Goal: Task Accomplishment & Management: Complete application form

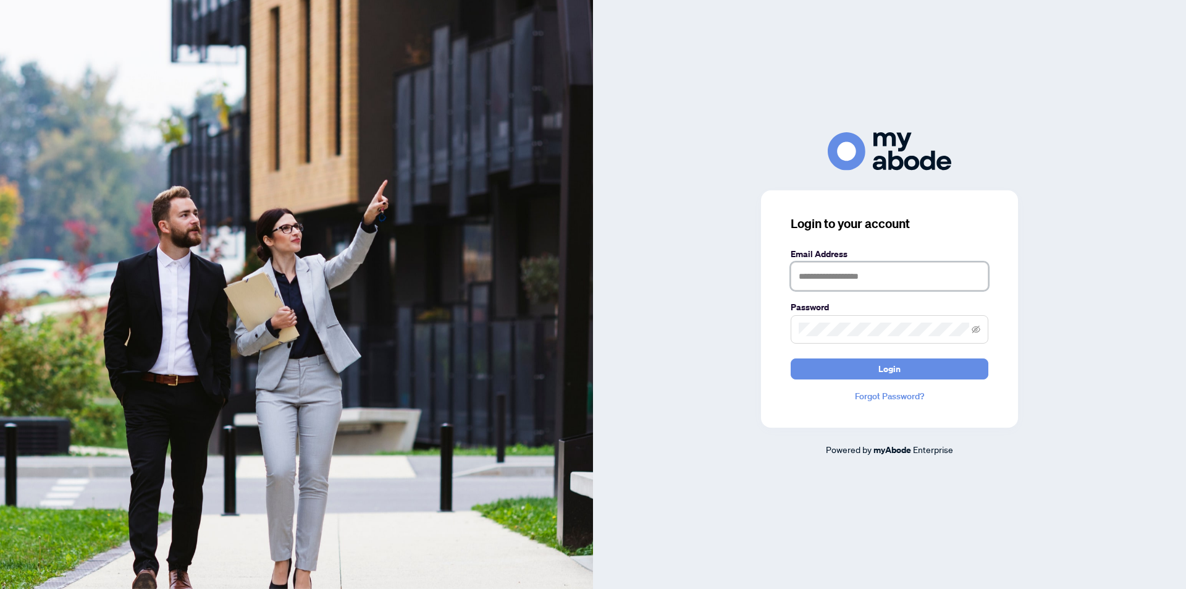
click at [840, 279] on input "text" at bounding box center [890, 276] width 198 height 28
type input "**********"
click at [977, 328] on icon "eye-invisible" at bounding box center [976, 329] width 9 height 9
click at [892, 370] on span "Login" at bounding box center [890, 369] width 22 height 20
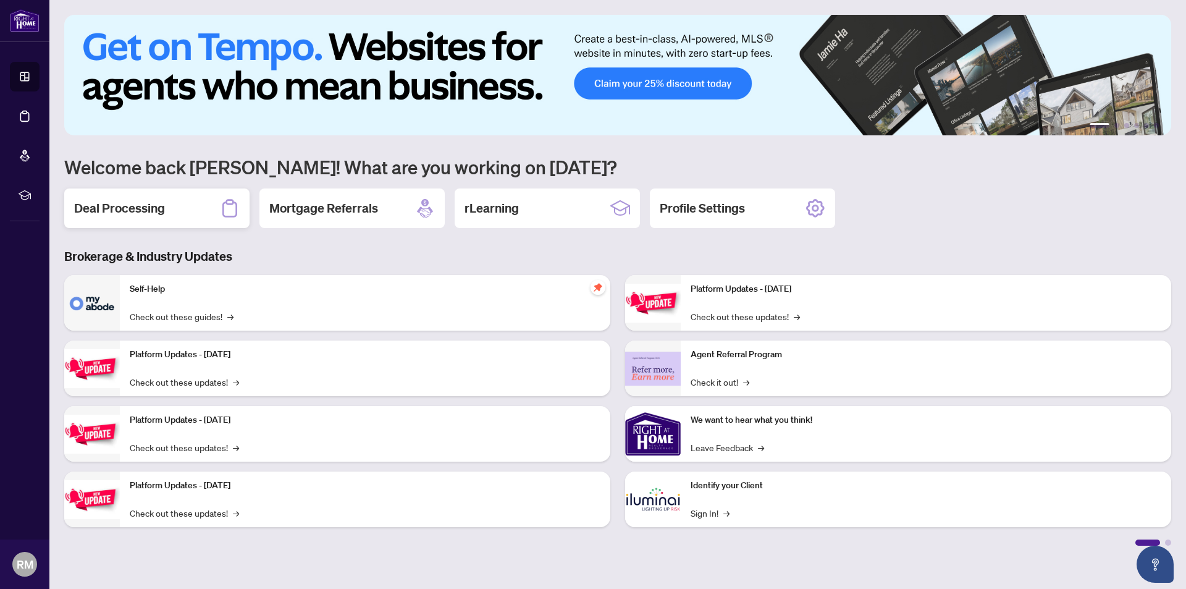
click at [151, 216] on h2 "Deal Processing" at bounding box center [119, 208] width 91 height 17
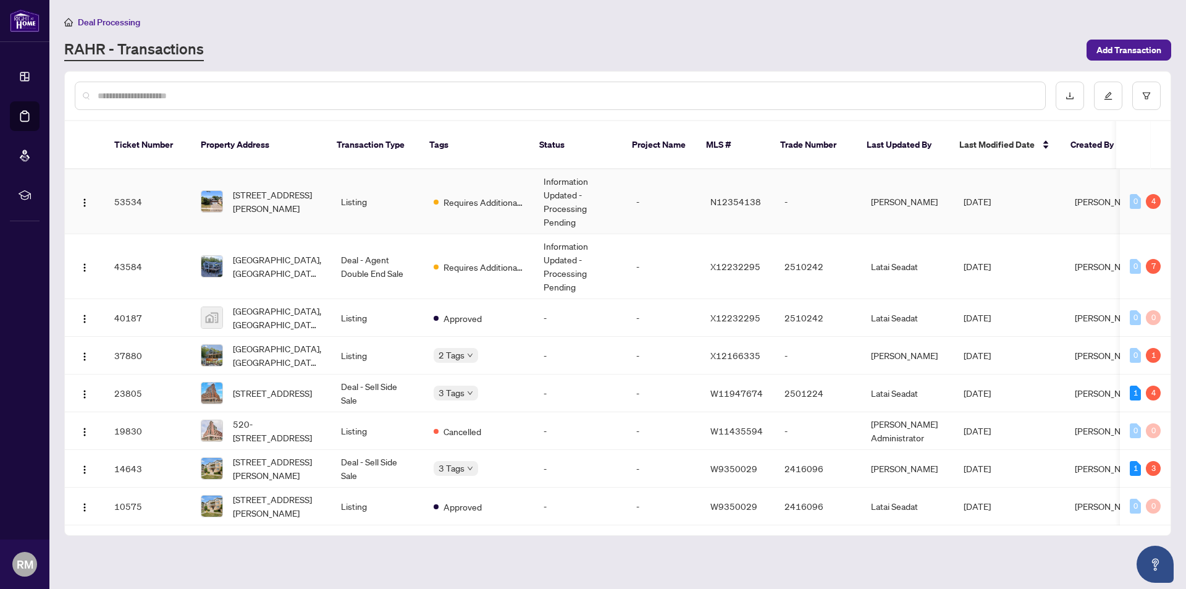
click at [407, 192] on td "Listing" at bounding box center [377, 201] width 93 height 65
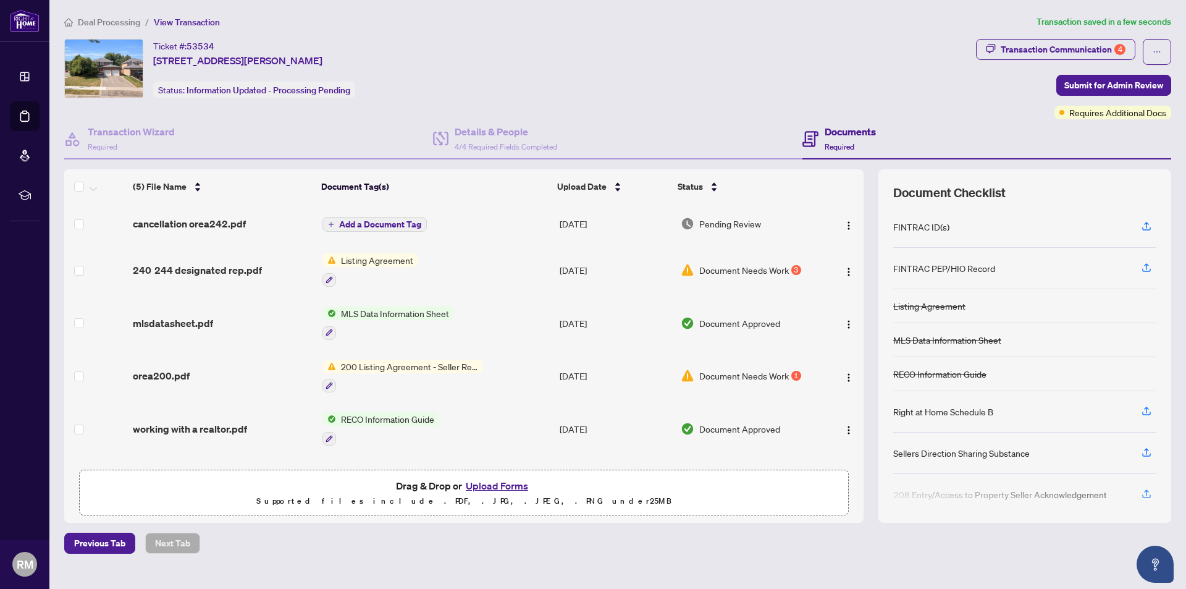
click at [390, 220] on span "Add a Document Tag" at bounding box center [380, 224] width 82 height 9
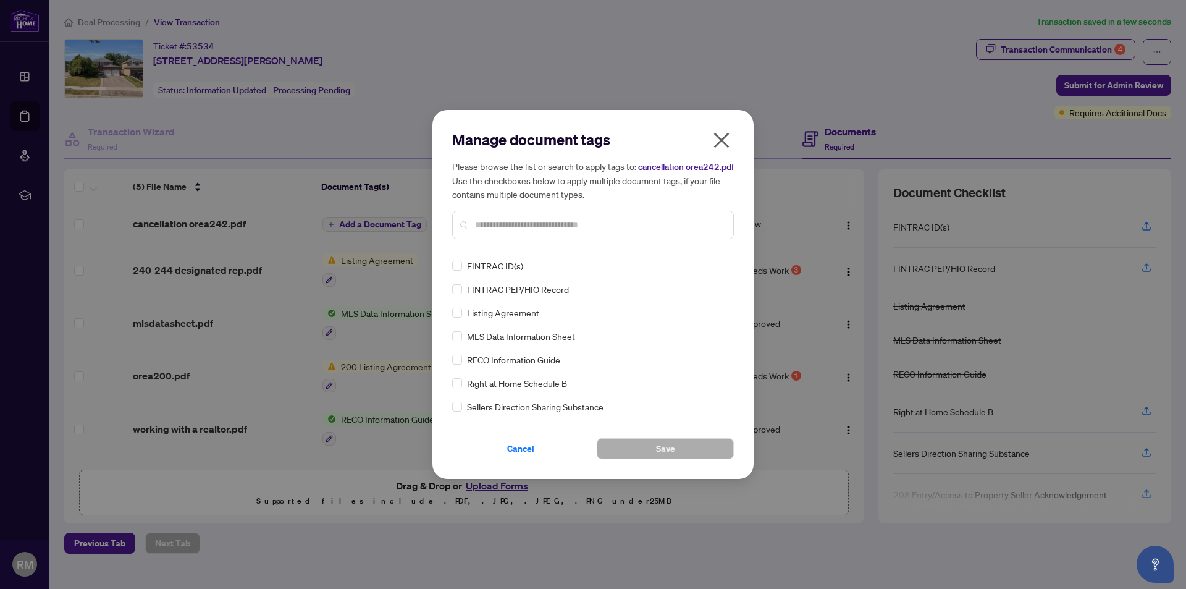
click at [521, 232] on input "text" at bounding box center [599, 225] width 248 height 14
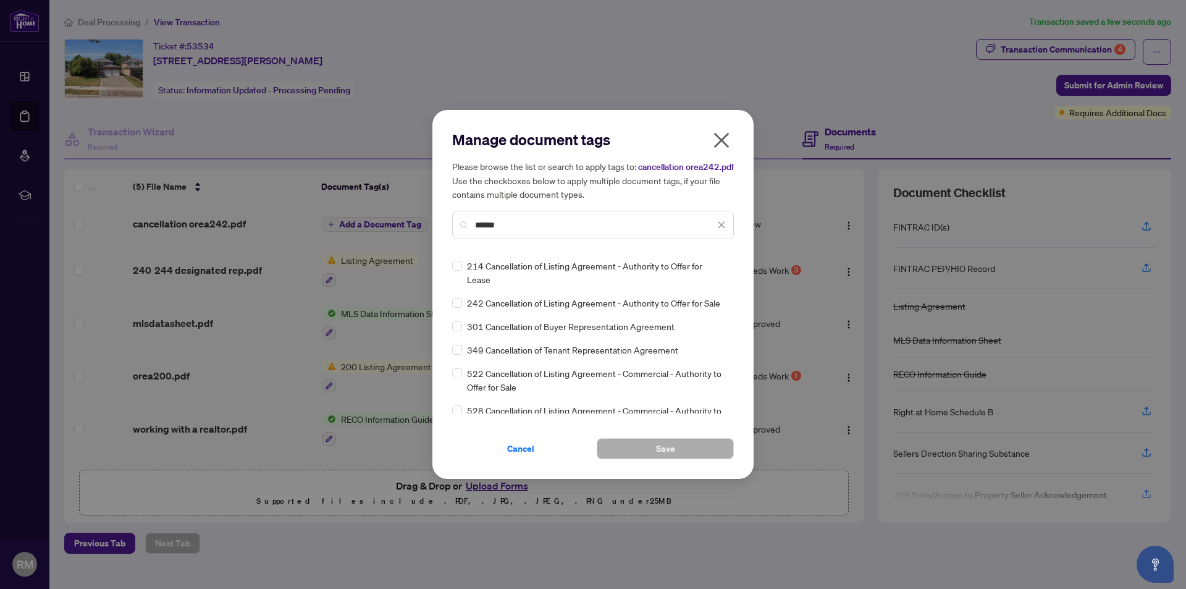
type input "******"
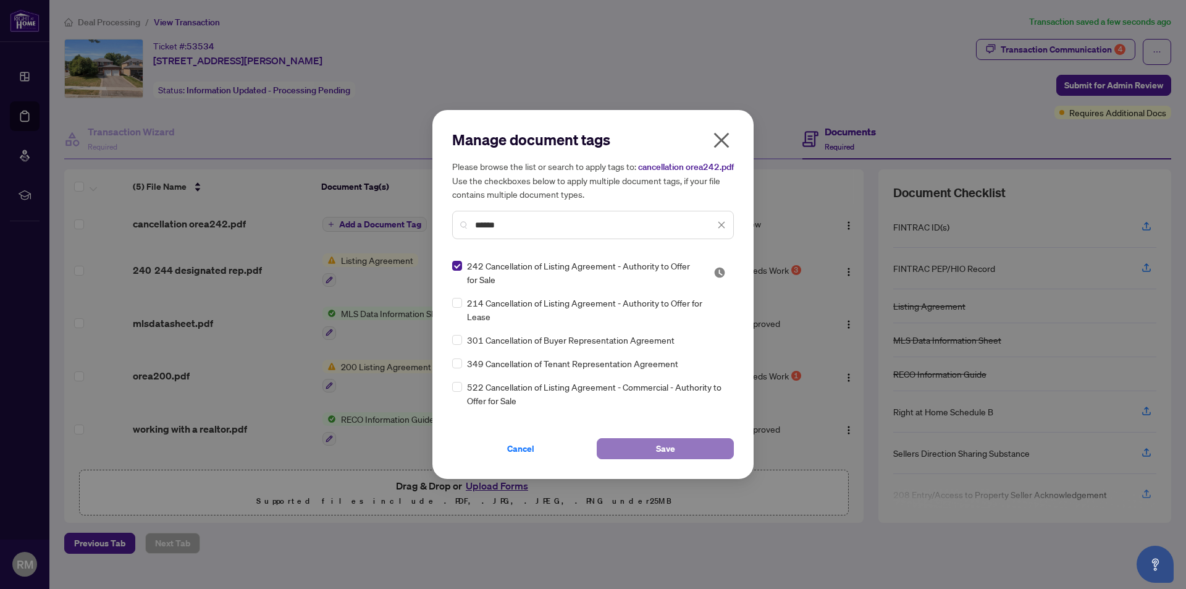
click at [681, 457] on button "Save" at bounding box center [665, 448] width 137 height 21
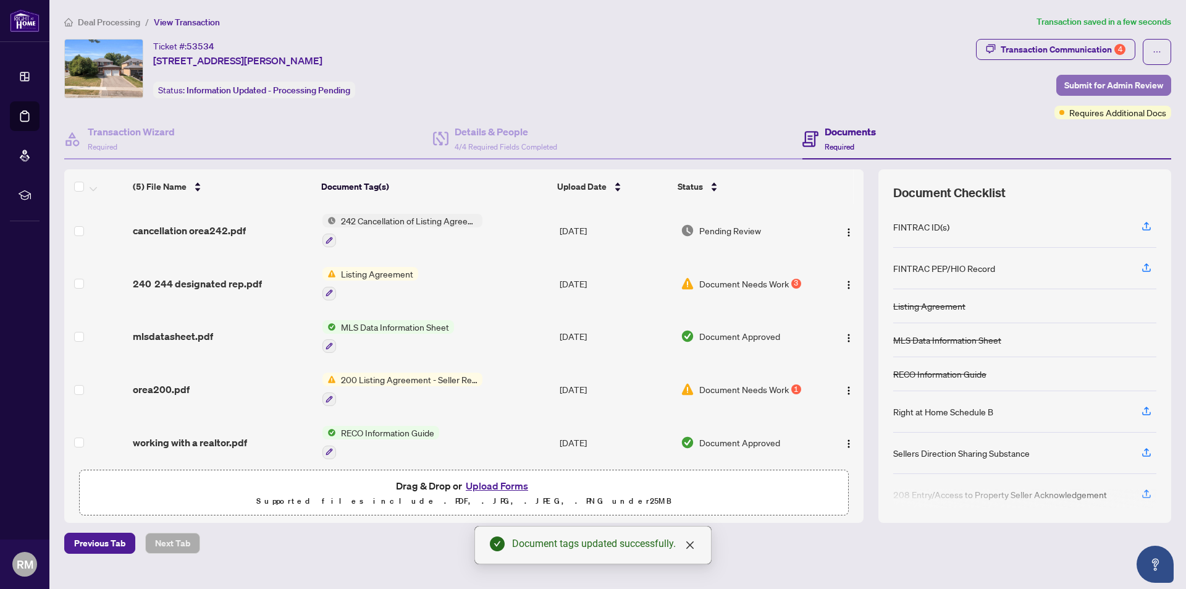
click at [1114, 77] on span "Submit for Admin Review" at bounding box center [1114, 85] width 99 height 20
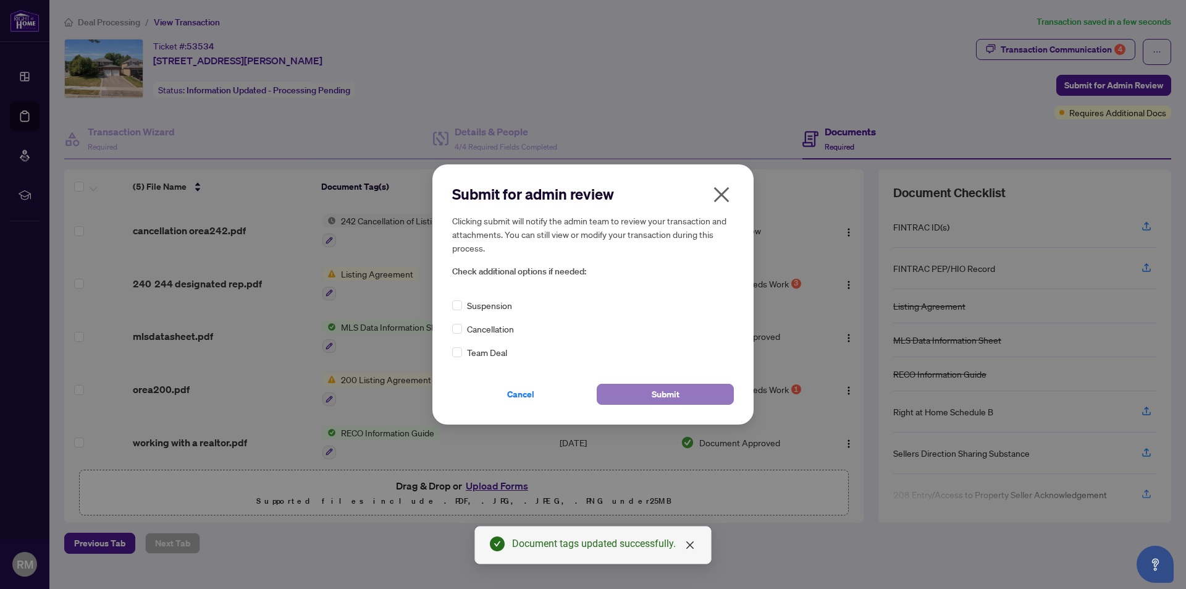
click at [679, 393] on span "Submit" at bounding box center [666, 394] width 28 height 20
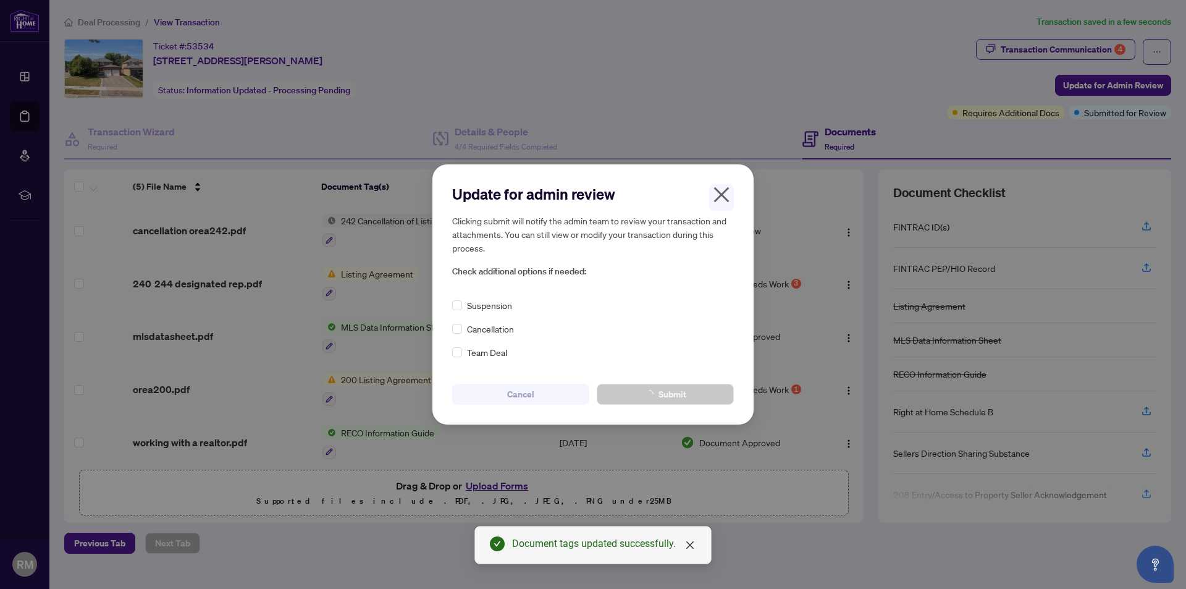
click at [678, 291] on body "Dashboard Deal Processing Mortgage Referrals rLearning RM [PERSON_NAME] [EMAIL_…" at bounding box center [593, 294] width 1186 height 589
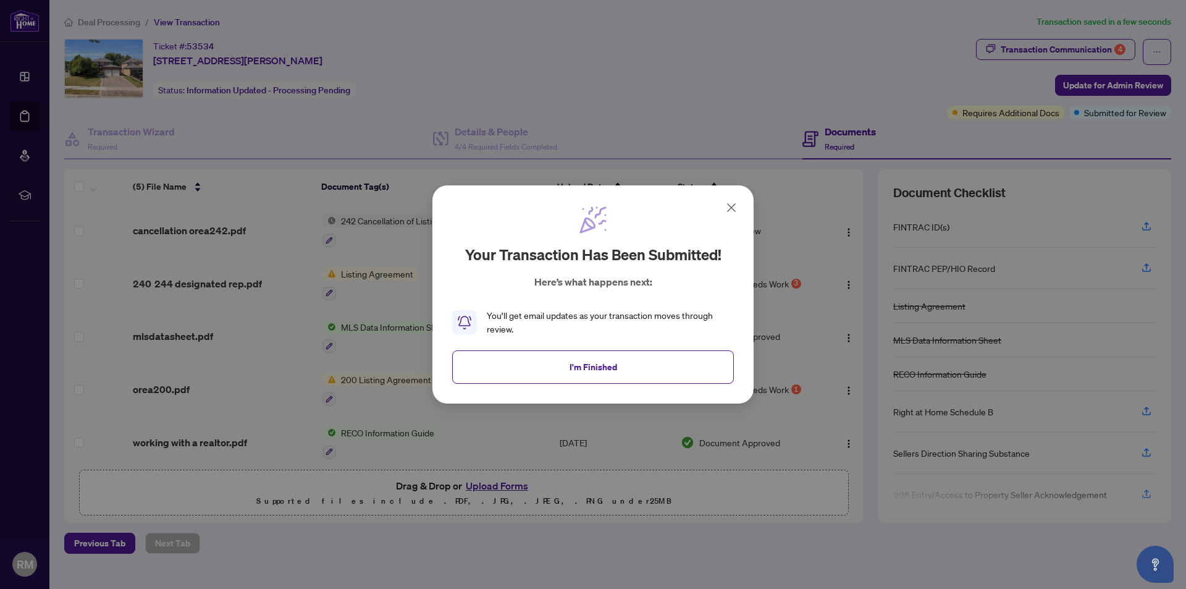
click at [730, 205] on icon at bounding box center [731, 207] width 15 height 15
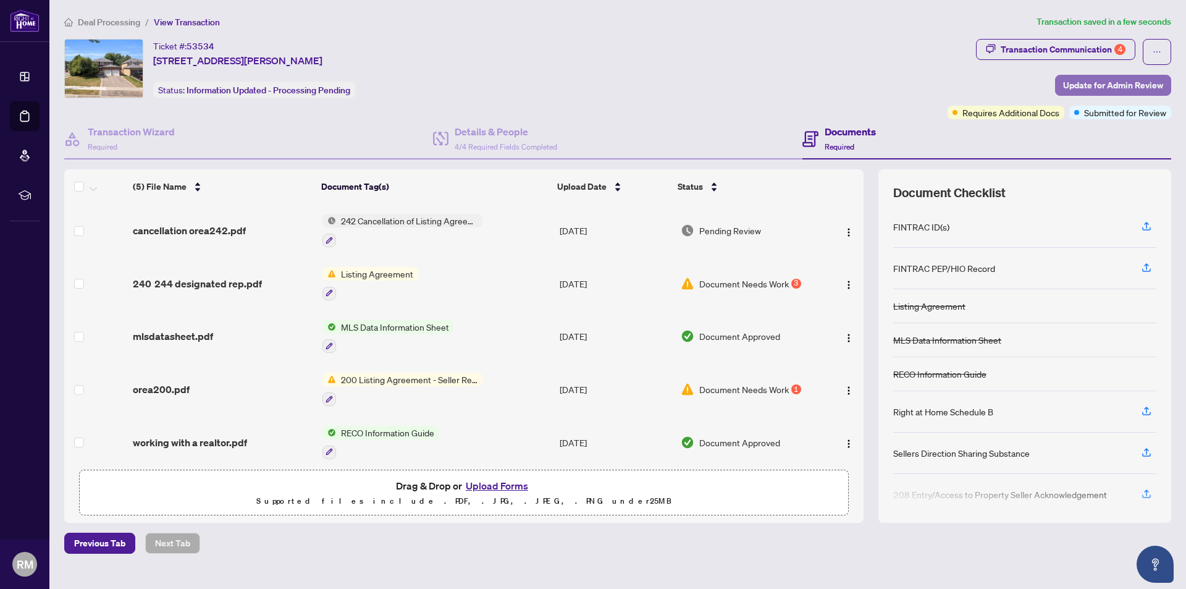
click at [1110, 84] on span "Update for Admin Review" at bounding box center [1114, 85] width 100 height 20
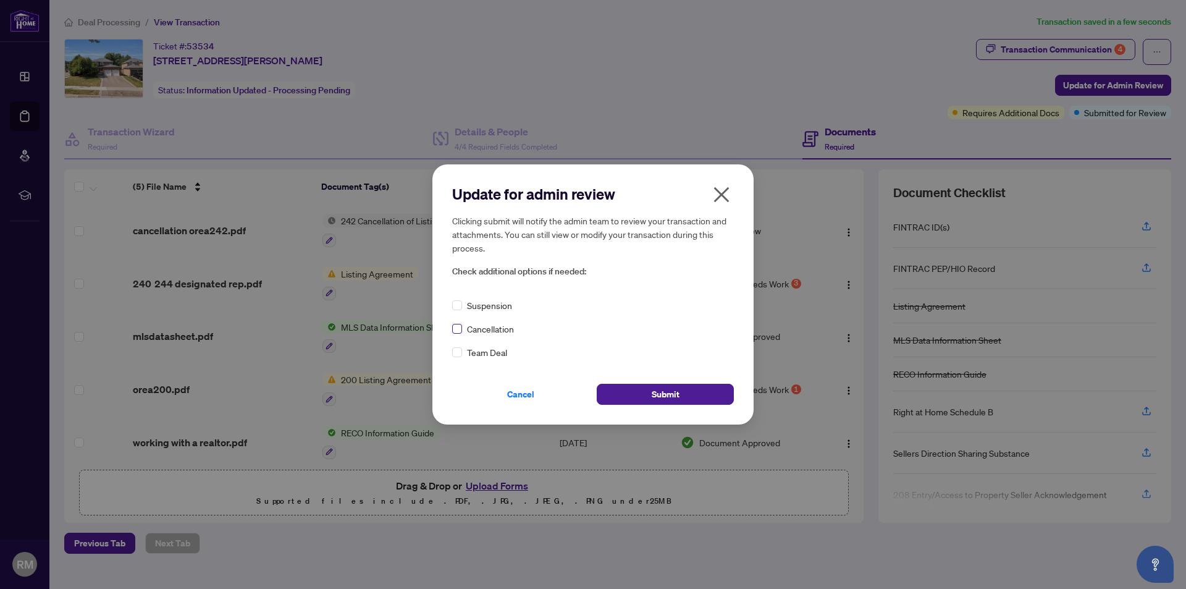
click at [460, 335] on label at bounding box center [457, 329] width 10 height 14
click at [662, 395] on span "Submit" at bounding box center [666, 394] width 28 height 20
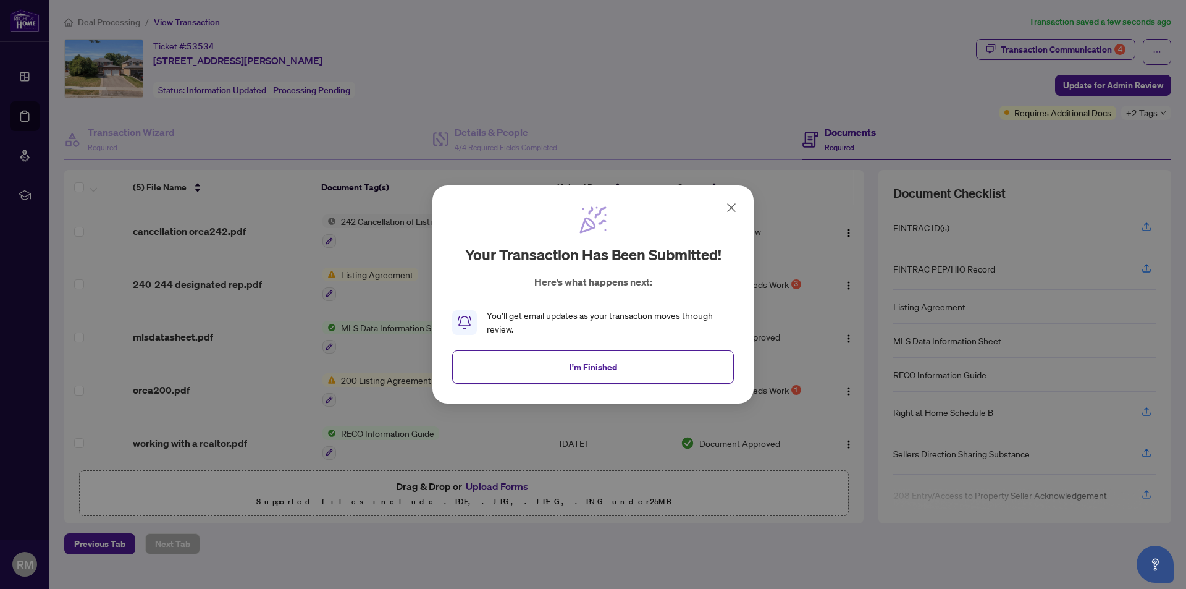
click at [732, 207] on icon at bounding box center [731, 207] width 7 height 7
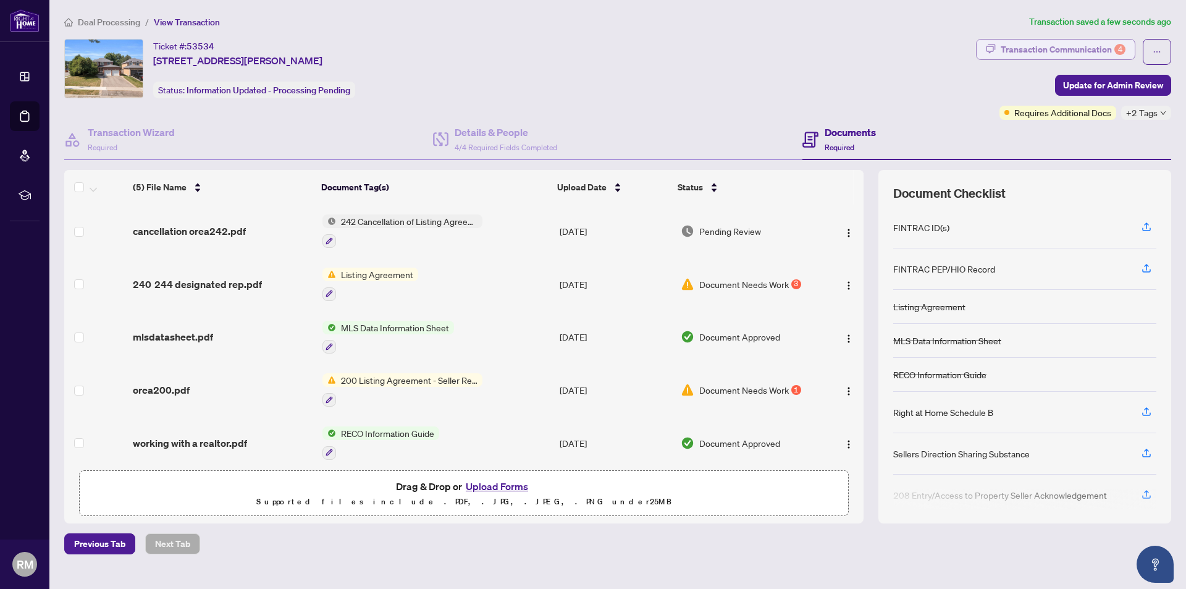
click at [1041, 51] on div "Transaction Communication 4" at bounding box center [1063, 50] width 125 height 20
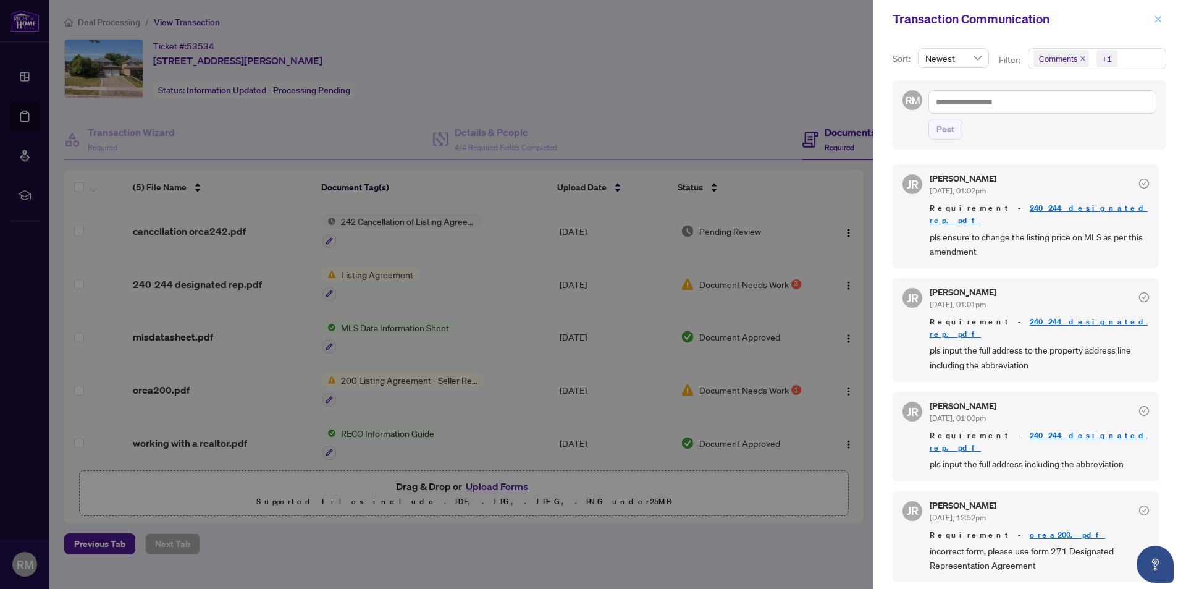
click at [1163, 20] on button "button" at bounding box center [1159, 19] width 16 height 15
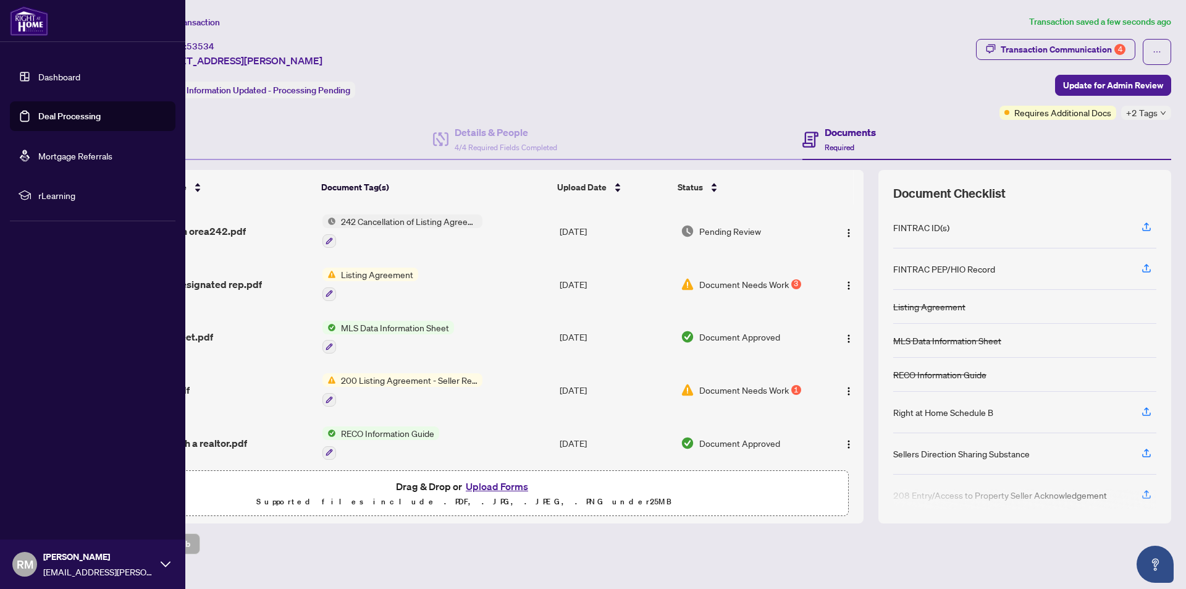
click at [38, 72] on link "Dashboard" at bounding box center [59, 76] width 42 height 11
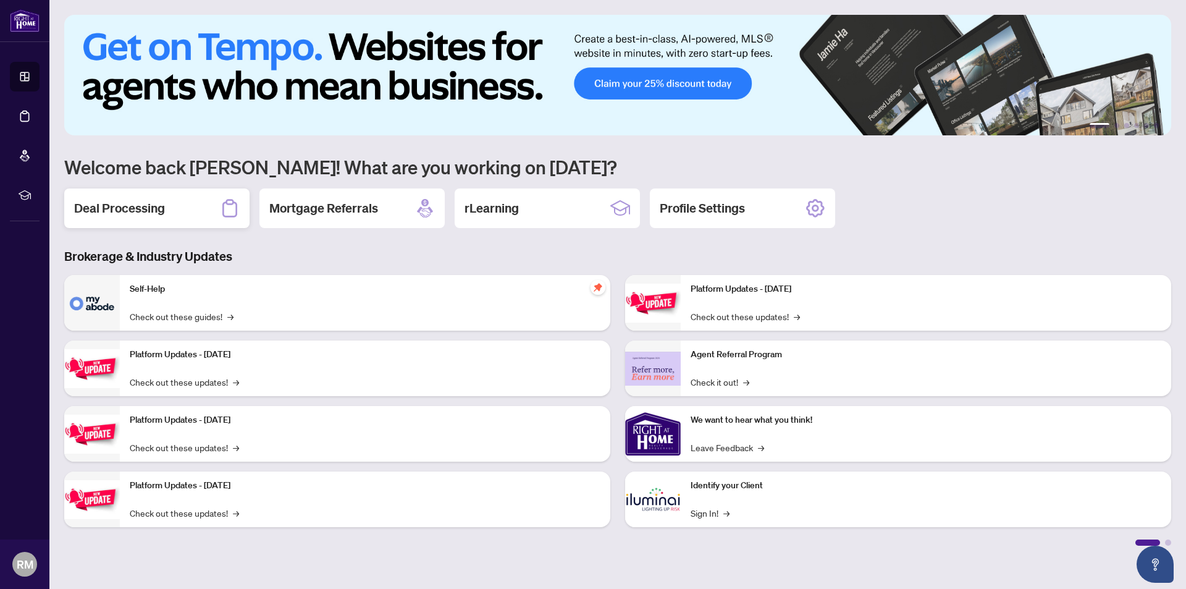
click at [124, 208] on h2 "Deal Processing" at bounding box center [119, 208] width 91 height 17
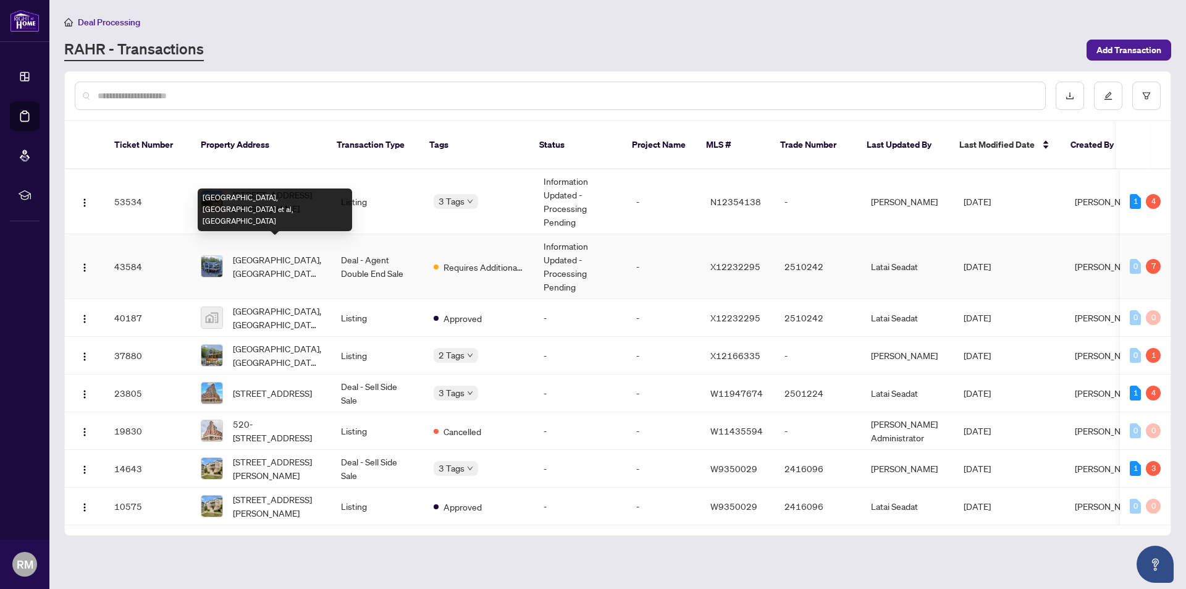
click at [311, 253] on span "[GEOGRAPHIC_DATA], [GEOGRAPHIC_DATA] et al, [GEOGRAPHIC_DATA]" at bounding box center [277, 266] width 88 height 27
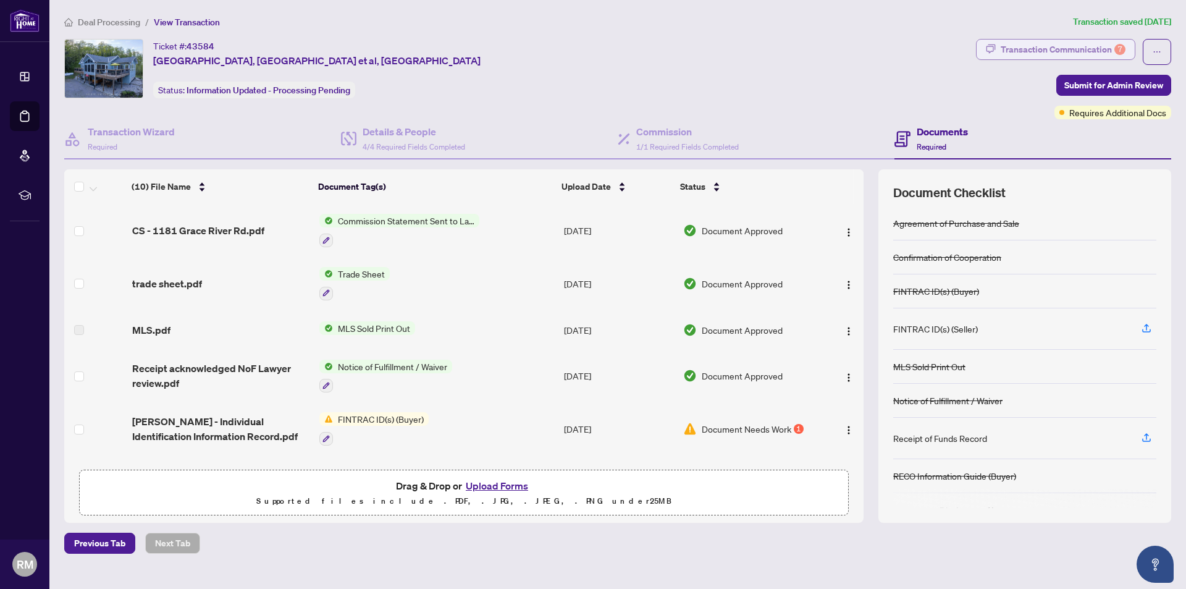
click at [1006, 52] on div "Transaction Communication 7" at bounding box center [1063, 50] width 125 height 20
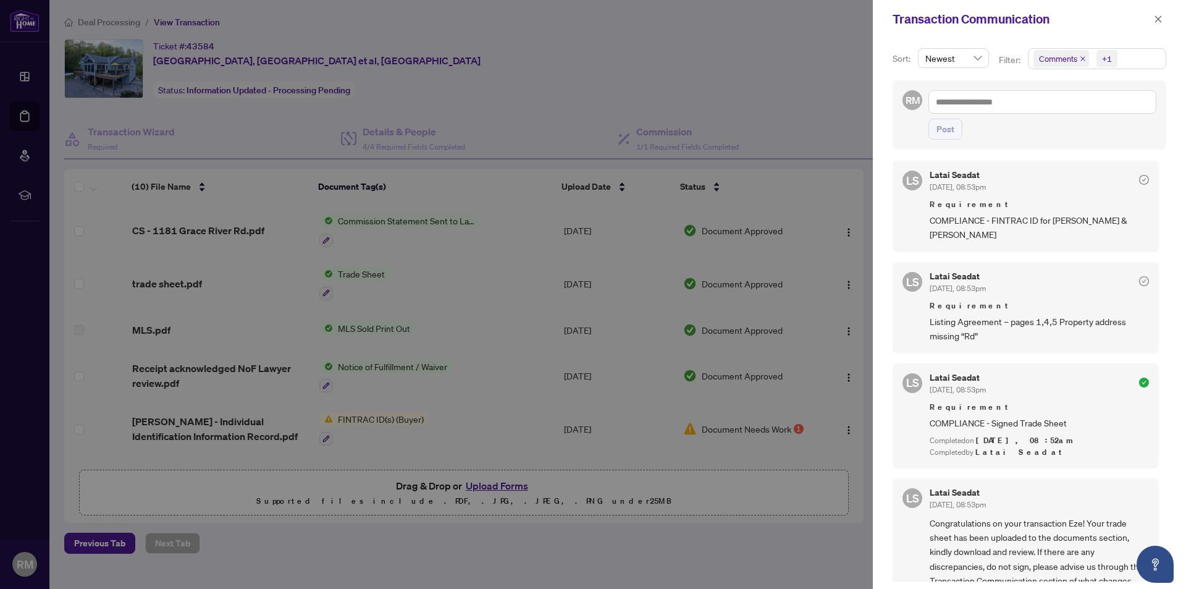
scroll to position [1051, 0]
click at [1159, 19] on icon "close" at bounding box center [1159, 18] width 7 height 7
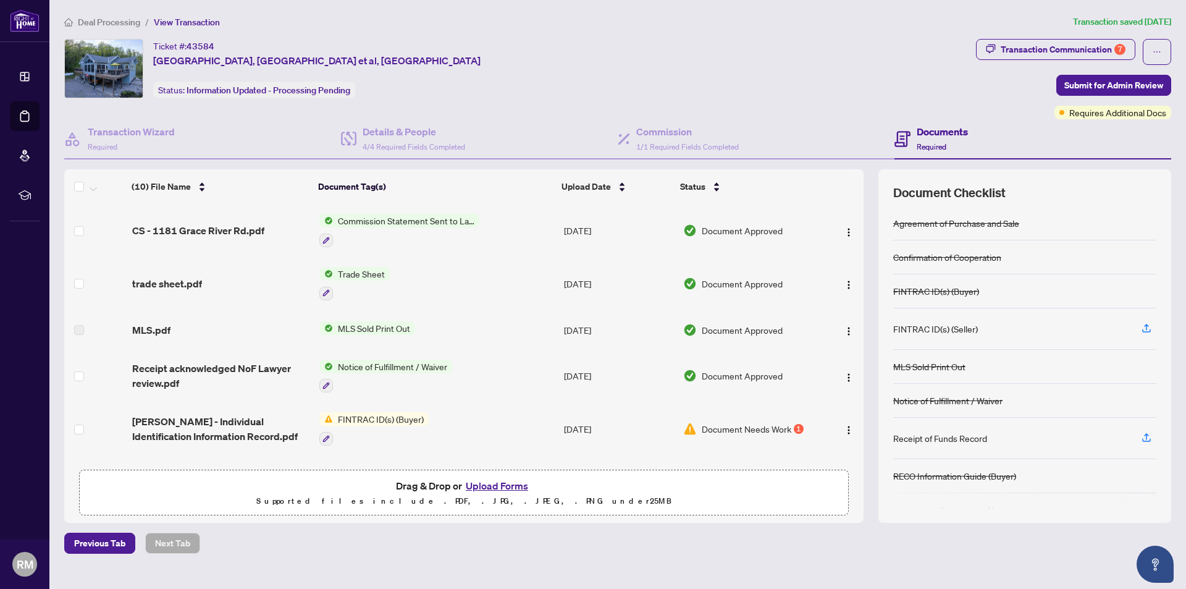
click at [976, 39] on button "Transaction Communication 7" at bounding box center [1055, 49] width 159 height 21
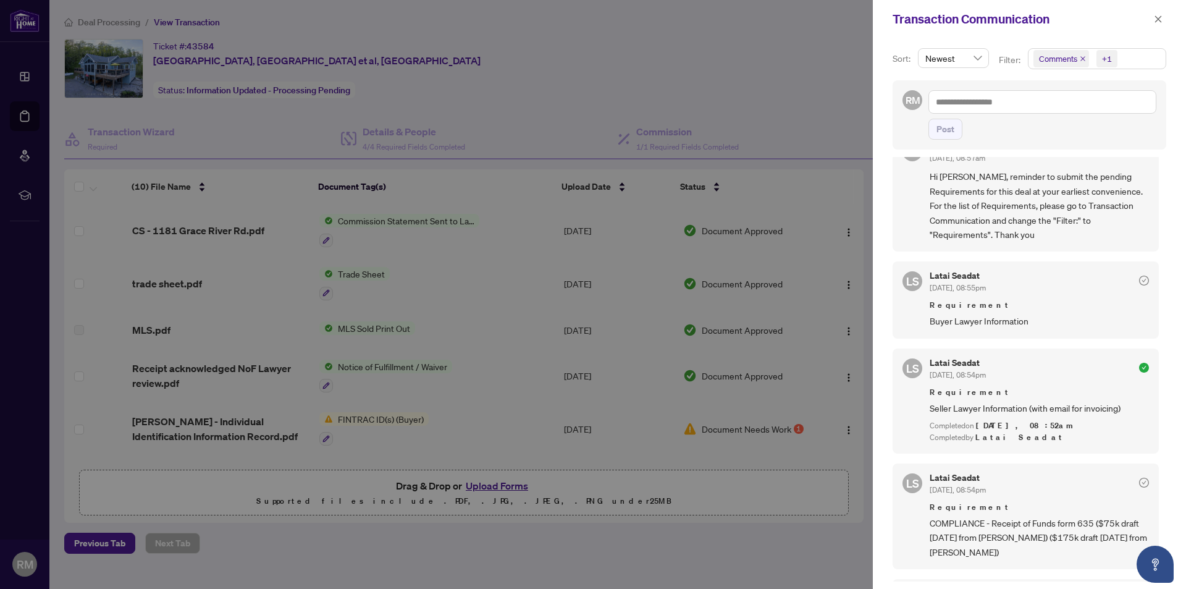
scroll to position [0, 0]
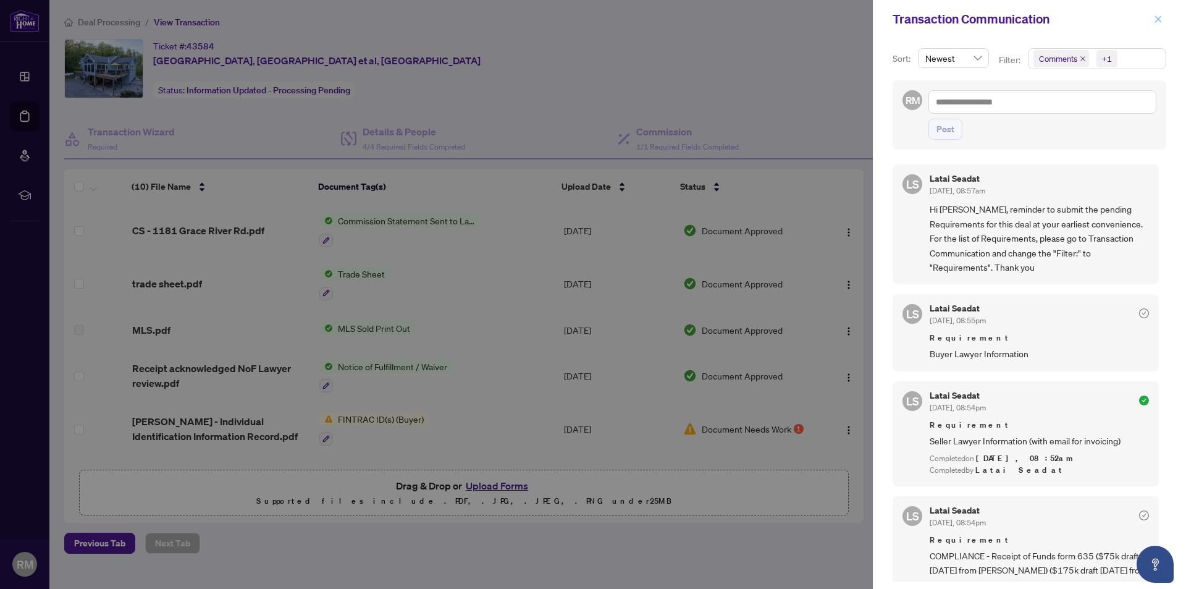
click at [1165, 22] on button "button" at bounding box center [1159, 19] width 16 height 15
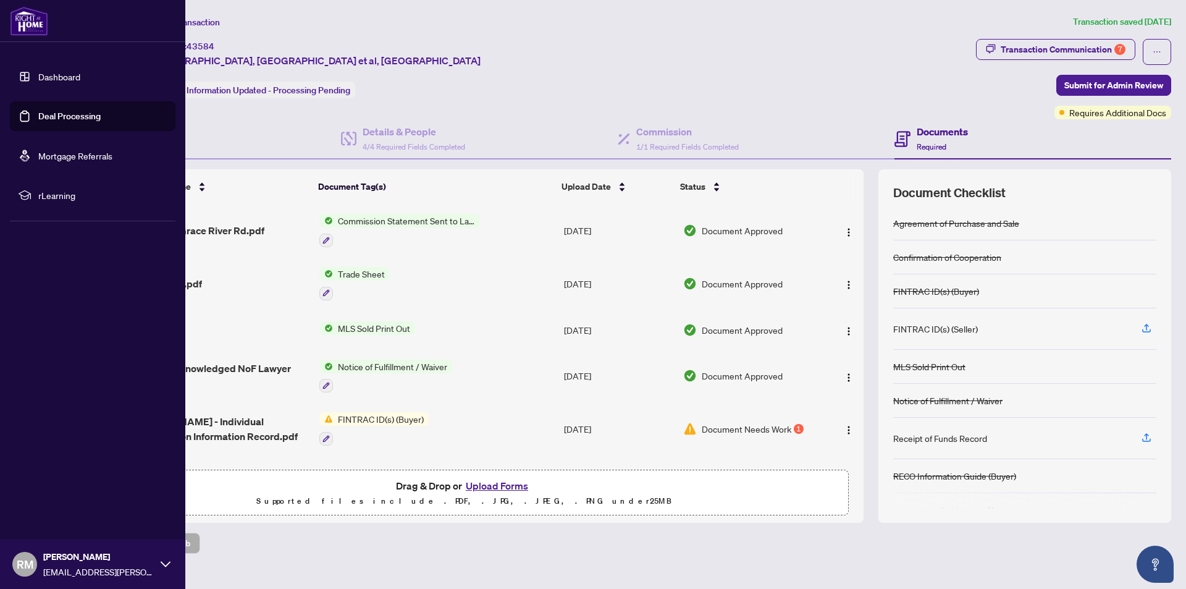
click at [49, 75] on link "Dashboard" at bounding box center [59, 76] width 42 height 11
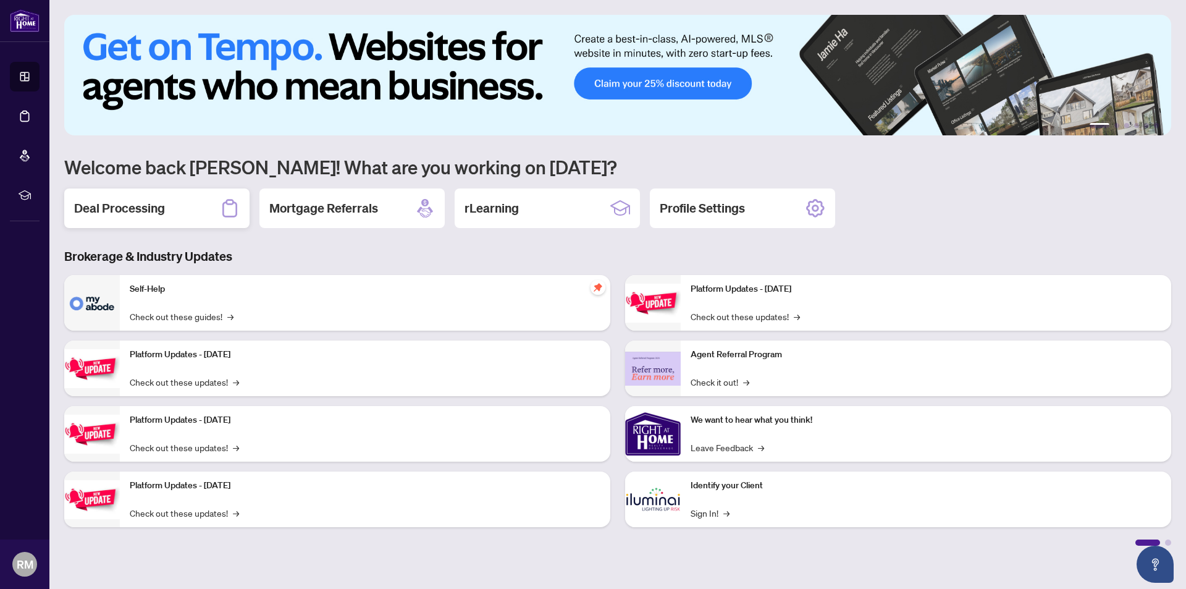
click at [167, 217] on div "Deal Processing" at bounding box center [156, 208] width 185 height 40
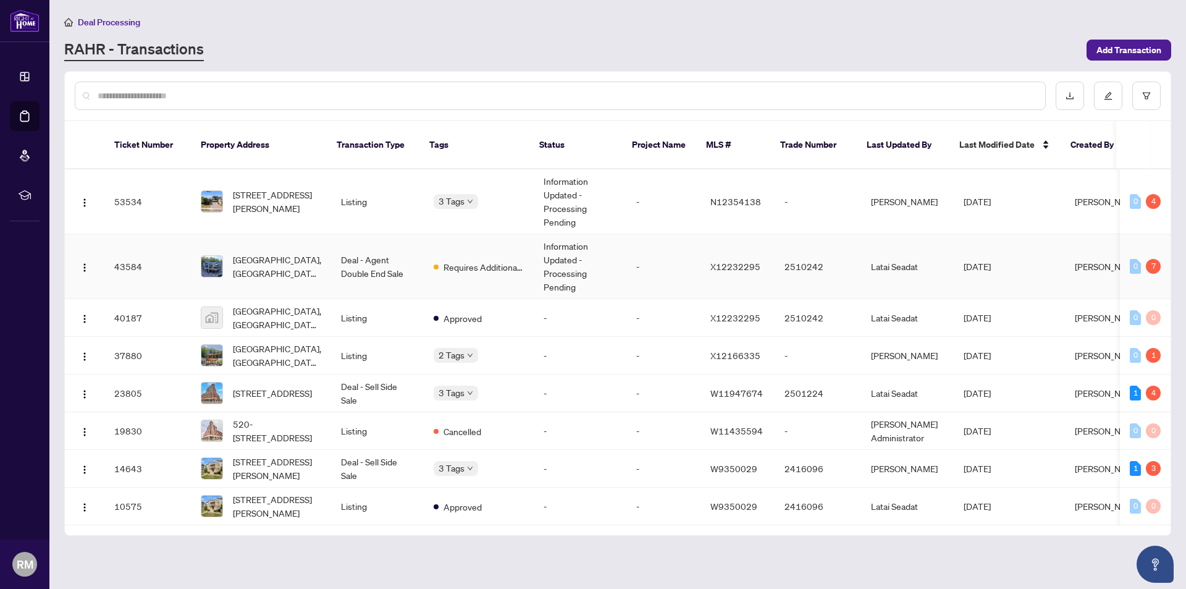
click at [494, 263] on td "Requires Additional Docs" at bounding box center [479, 266] width 110 height 65
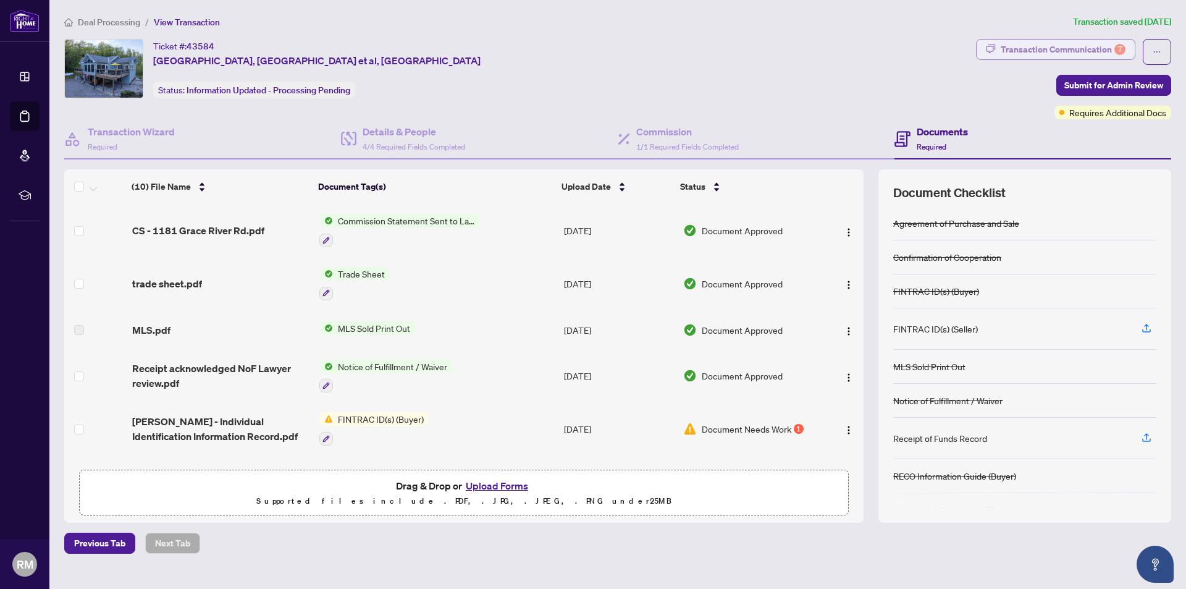
click at [1026, 44] on div "Transaction Communication 7" at bounding box center [1063, 50] width 125 height 20
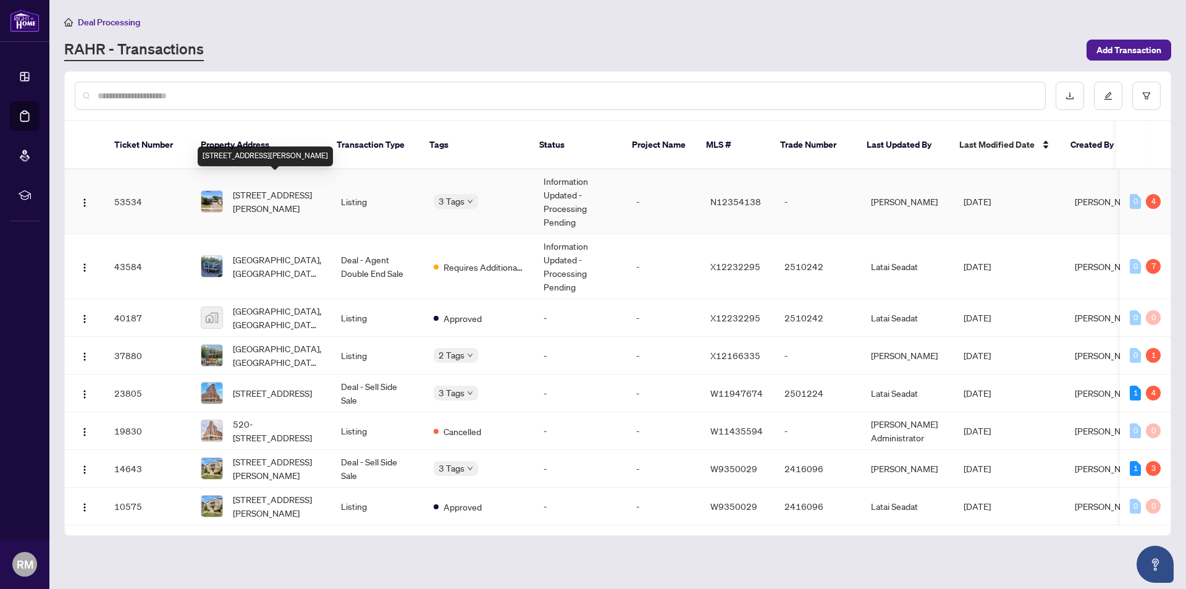
click at [268, 188] on span "[STREET_ADDRESS][PERSON_NAME]" at bounding box center [277, 201] width 88 height 27
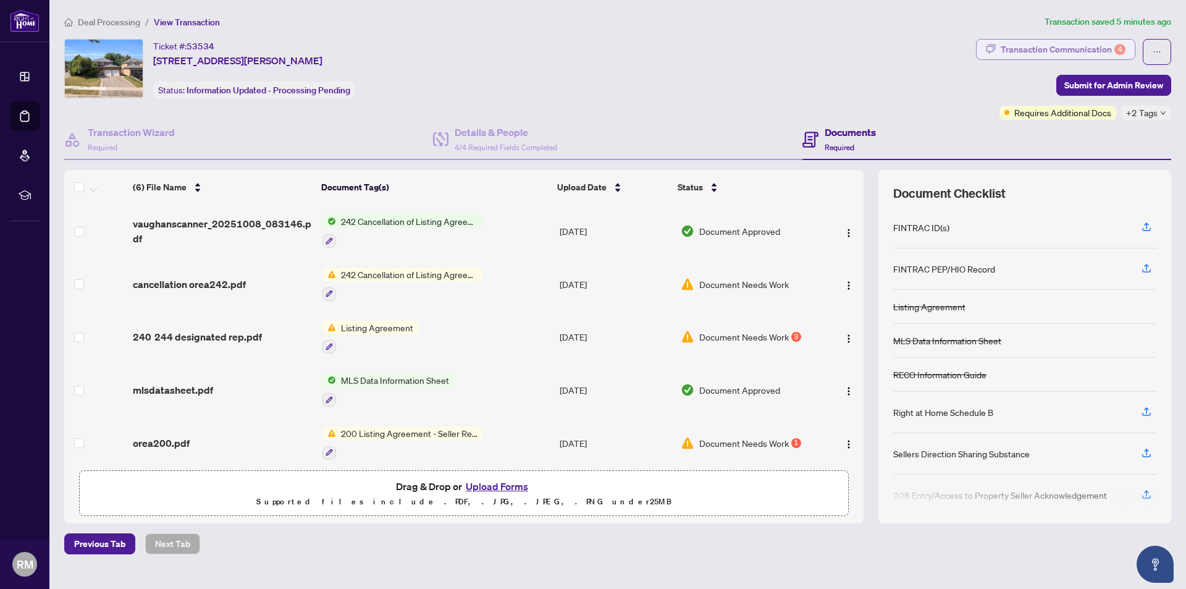
click at [1076, 52] on div "Transaction Communication 4" at bounding box center [1063, 50] width 125 height 20
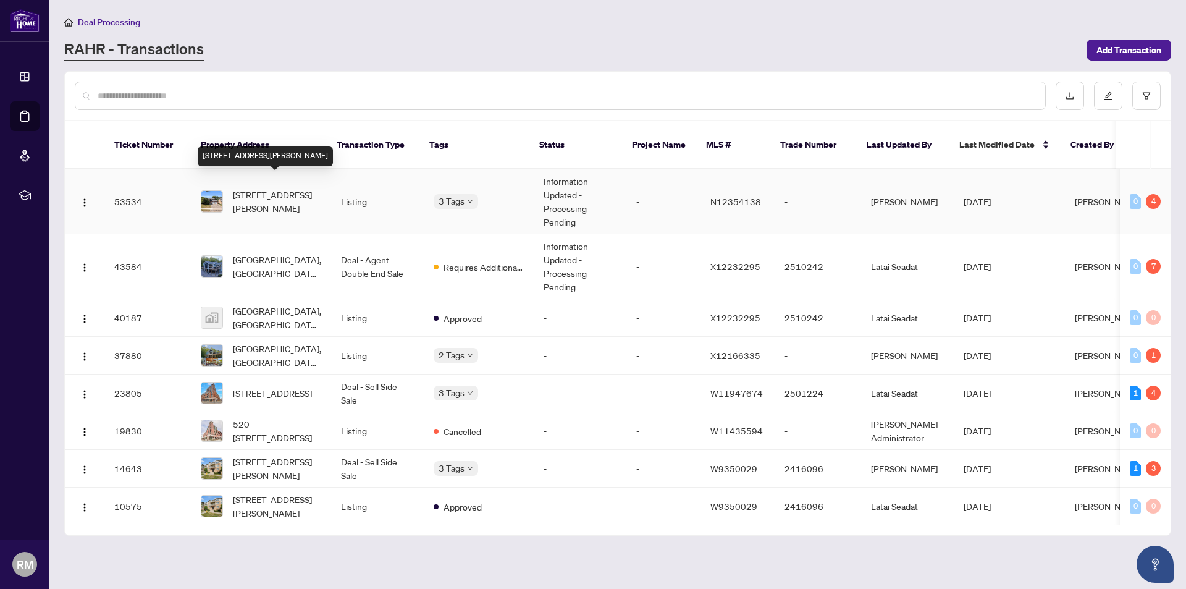
click at [252, 194] on span "[STREET_ADDRESS][PERSON_NAME]" at bounding box center [277, 201] width 88 height 27
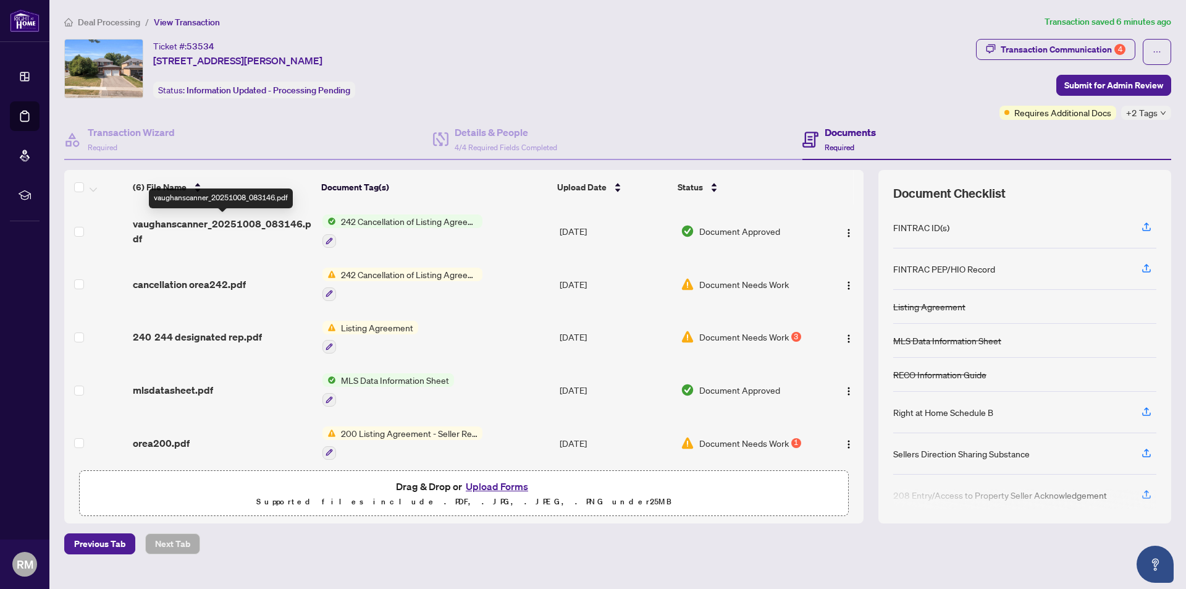
click at [240, 228] on span "vaughanscanner_20251008_083146.pdf" at bounding box center [223, 231] width 180 height 30
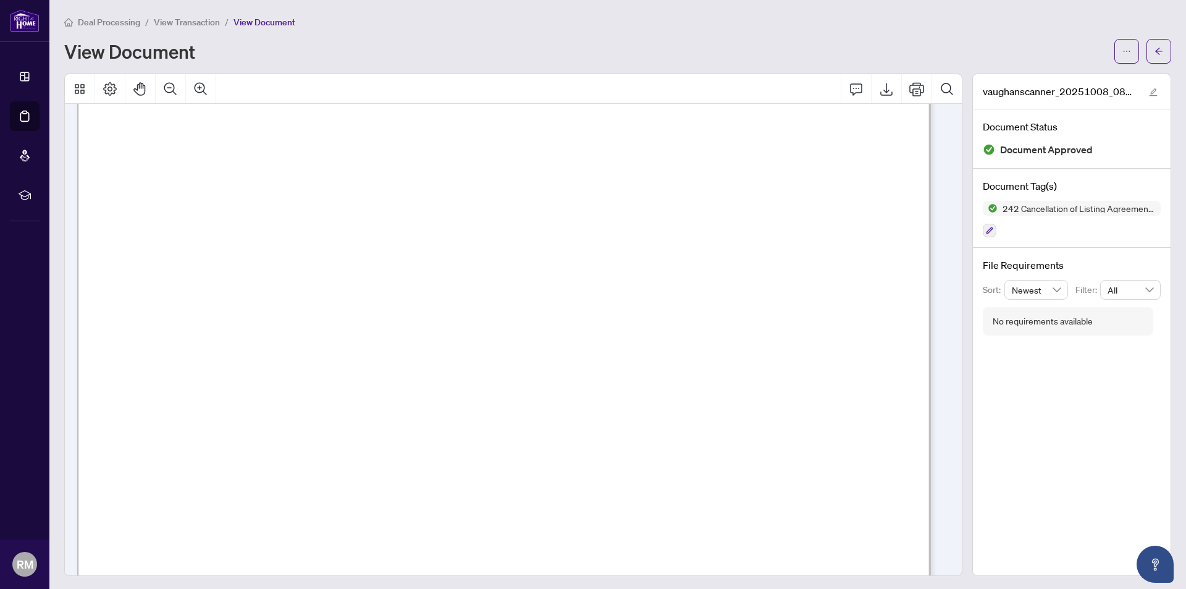
scroll to position [1377, 0]
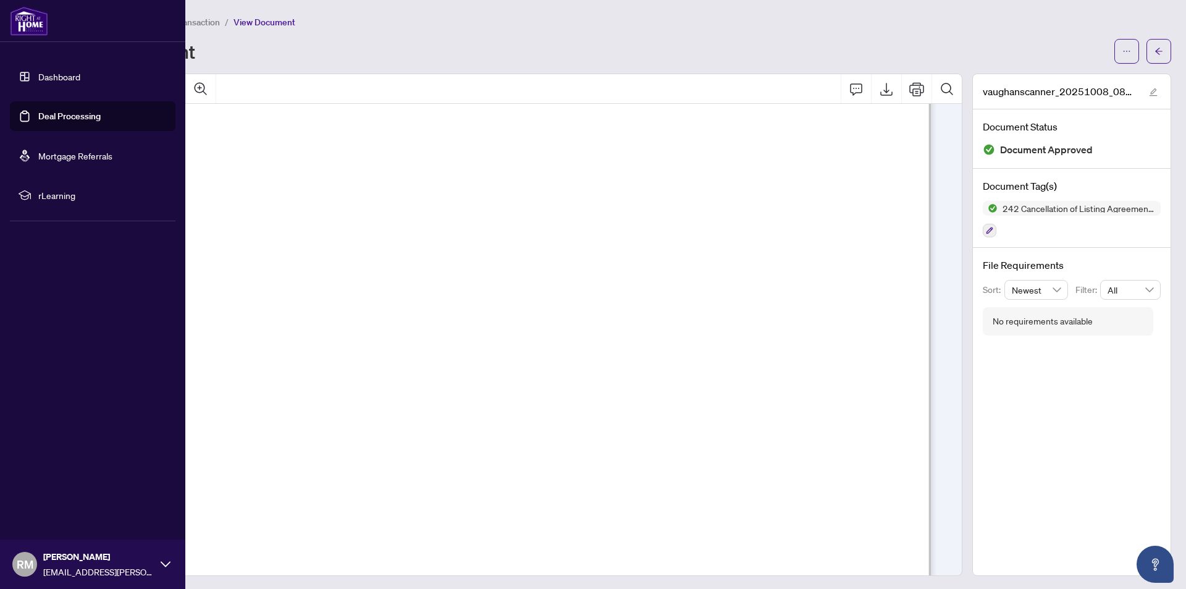
click at [67, 72] on link "Dashboard" at bounding box center [59, 76] width 42 height 11
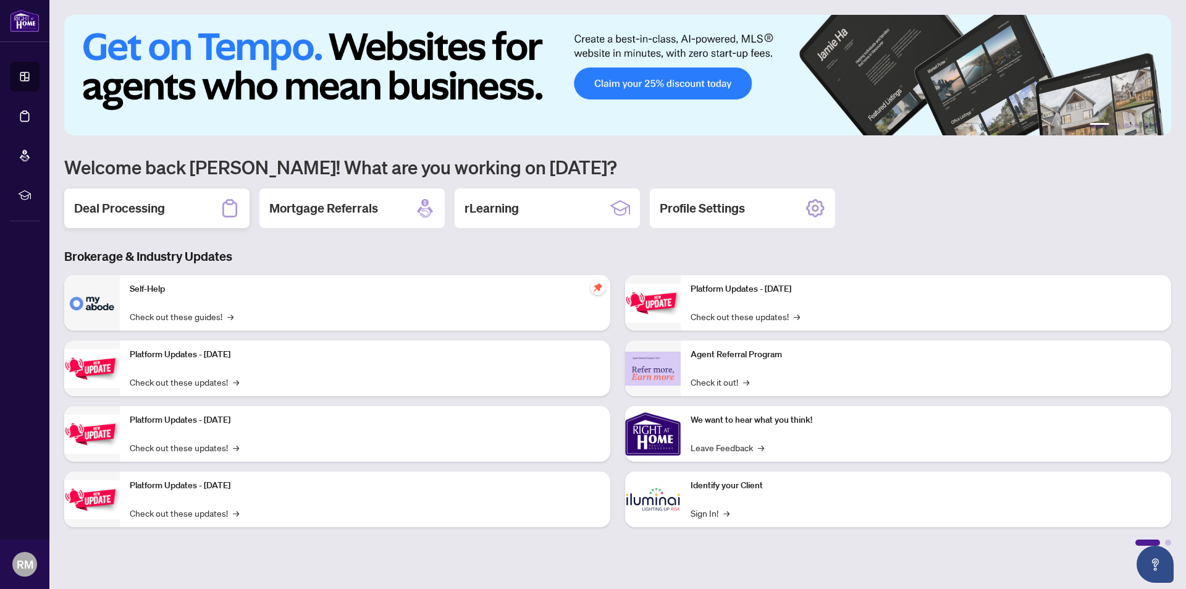
click at [121, 210] on h2 "Deal Processing" at bounding box center [119, 208] width 91 height 17
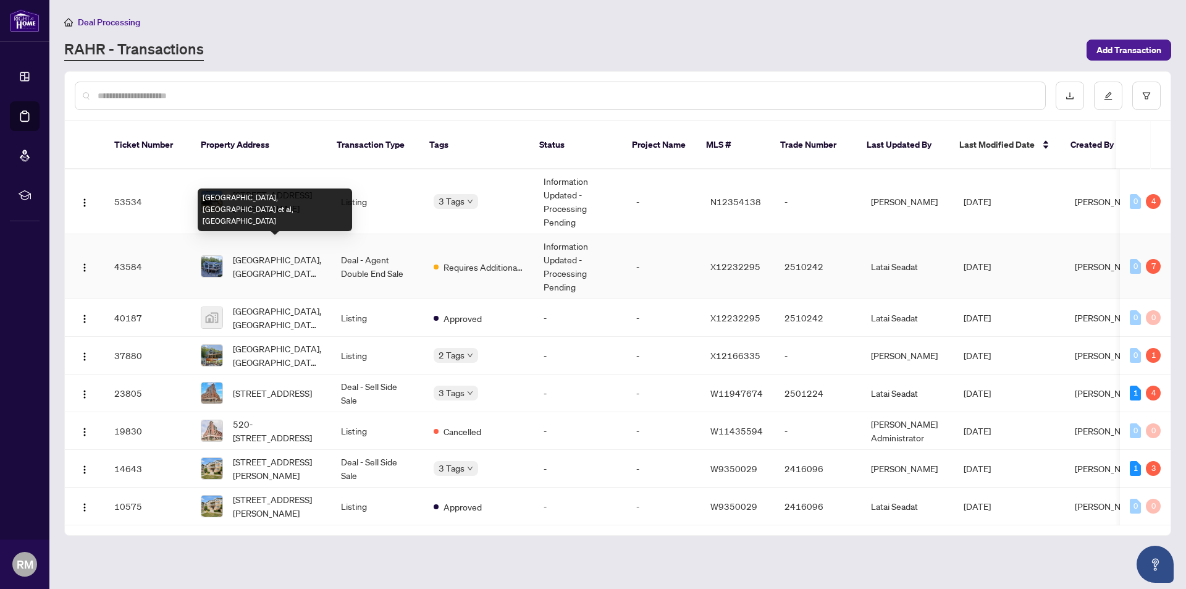
click at [271, 259] on span "[GEOGRAPHIC_DATA], [GEOGRAPHIC_DATA] et al, [GEOGRAPHIC_DATA]" at bounding box center [277, 266] width 88 height 27
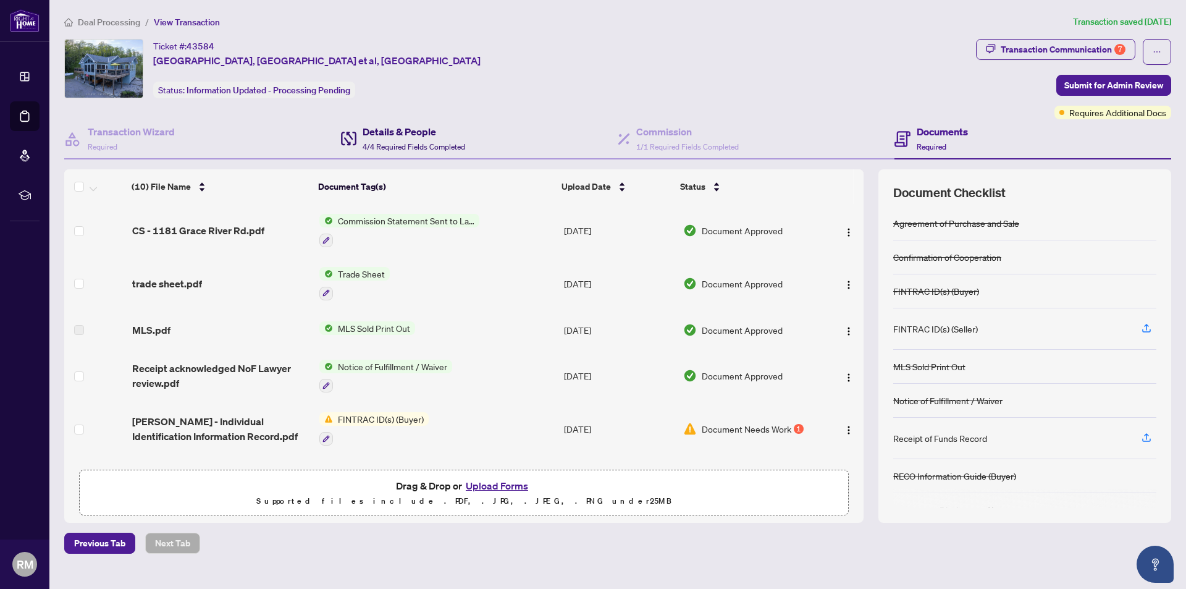
click at [380, 144] on span "4/4 Required Fields Completed" at bounding box center [414, 146] width 103 height 9
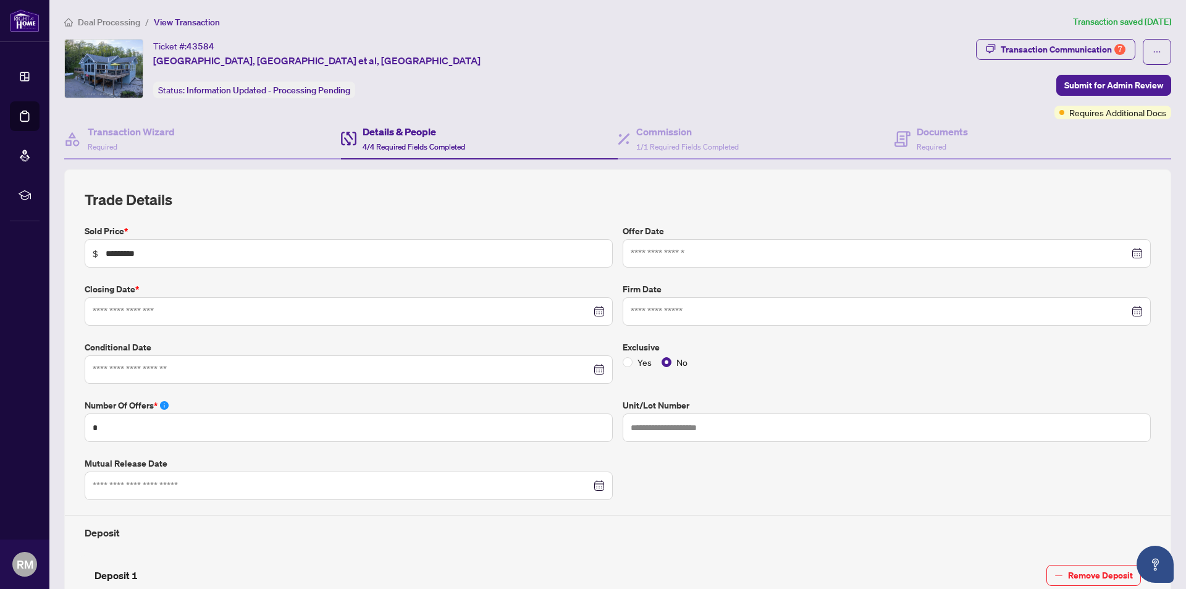
type input "**********"
click at [903, 135] on icon at bounding box center [903, 139] width 16 height 16
